Goal: Check status: Check status

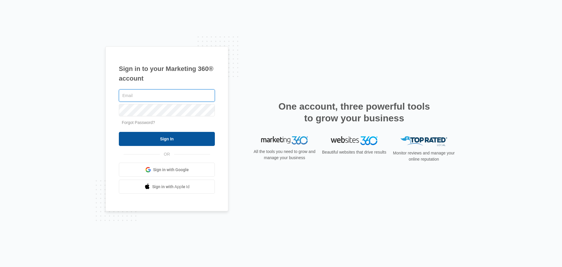
type input "[EMAIL_ADDRESS][DOMAIN_NAME]"
click at [179, 143] on input "Sign In" at bounding box center [167, 139] width 96 height 14
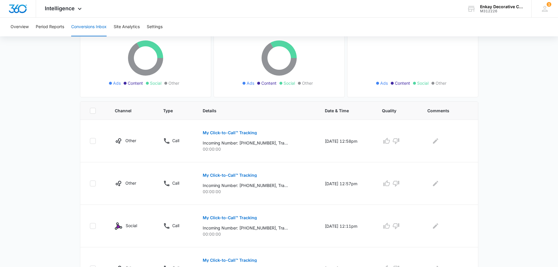
scroll to position [67, 0]
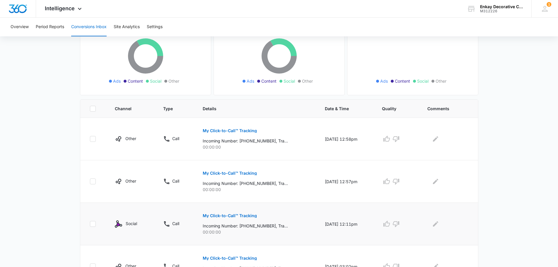
click at [241, 215] on p "My Click-to-Call™ Tracking" at bounding box center [230, 215] width 54 height 4
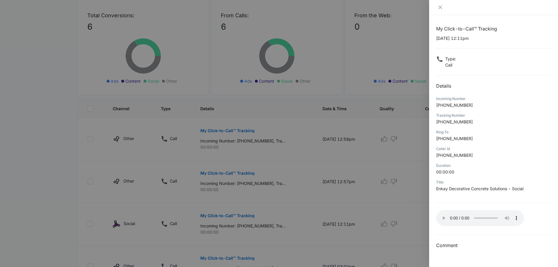
click at [232, 172] on div at bounding box center [279, 133] width 558 height 267
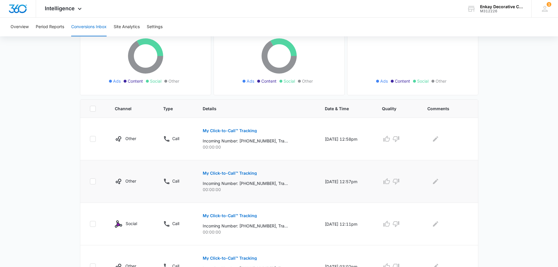
click at [232, 172] on p "My Click-to-Call™ Tracking" at bounding box center [230, 173] width 54 height 4
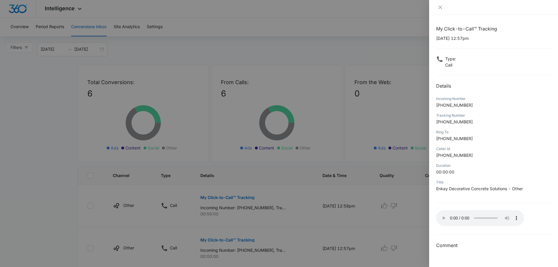
scroll to position [208, 0]
